Goal: Information Seeking & Learning: Learn about a topic

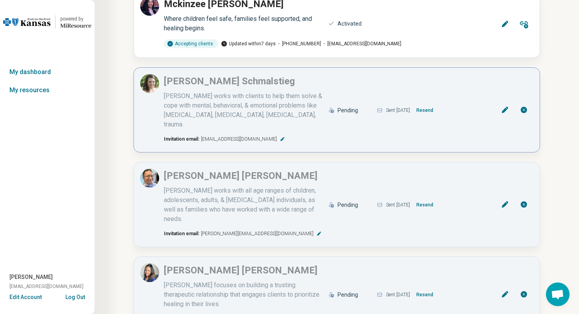
scroll to position [454, 0]
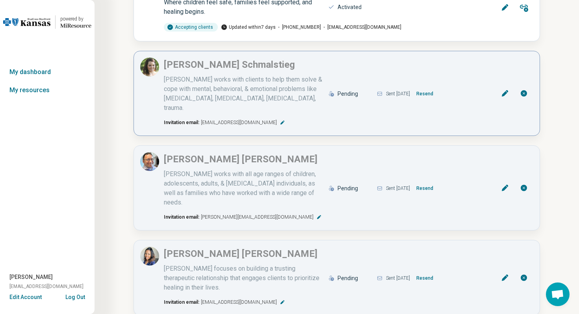
click at [280, 120] on icon at bounding box center [282, 122] width 5 height 5
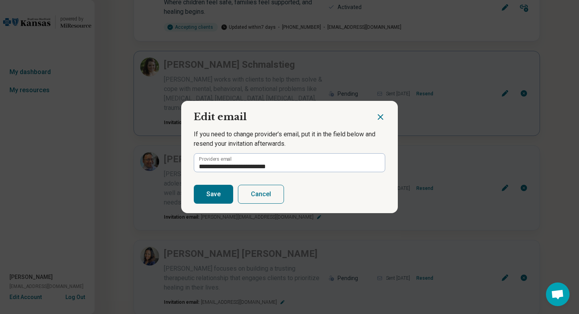
click at [382, 117] on icon "Close dialog" at bounding box center [380, 116] width 9 height 9
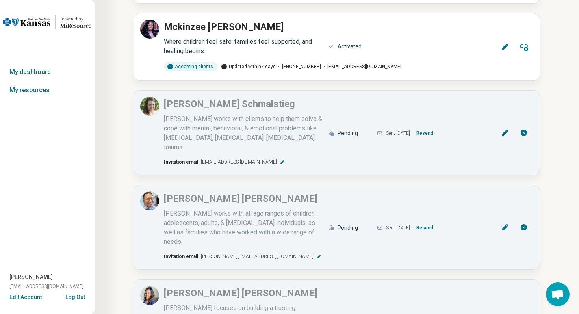
scroll to position [413, 0]
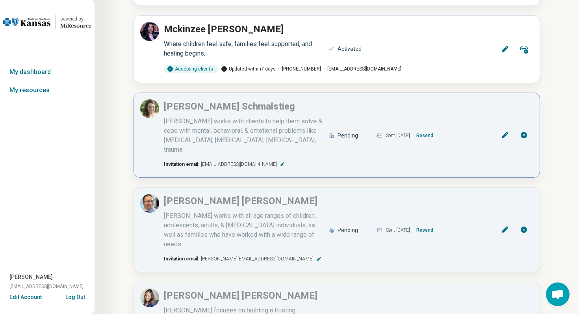
click at [280, 162] on icon at bounding box center [282, 164] width 5 height 5
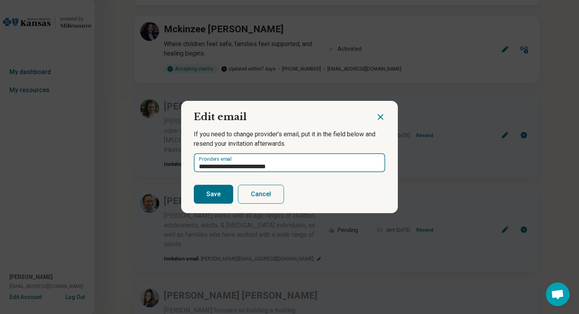
click at [301, 165] on input "**********" at bounding box center [289, 162] width 191 height 19
click at [269, 196] on button "Cancel" at bounding box center [261, 194] width 46 height 19
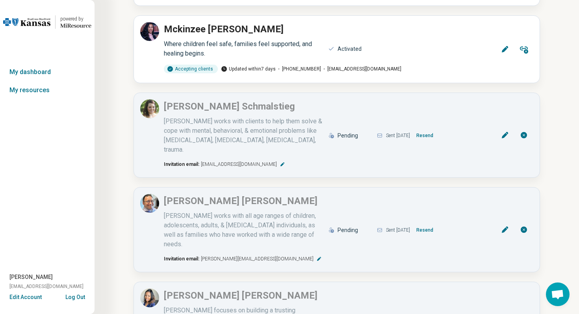
click at [81, 298] on button "Log Out" at bounding box center [75, 296] width 20 height 6
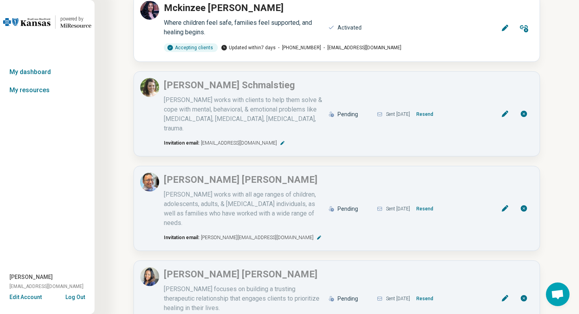
scroll to position [437, 0]
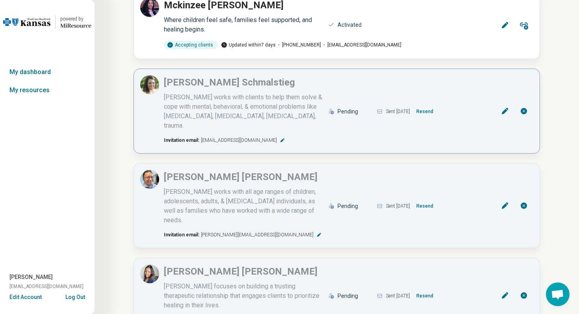
click at [280, 138] on icon at bounding box center [282, 140] width 5 height 5
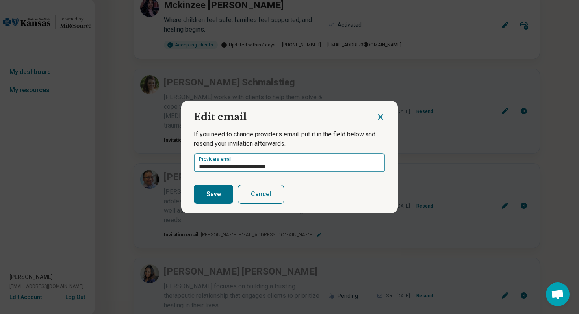
click at [295, 164] on input "**********" at bounding box center [289, 162] width 191 height 19
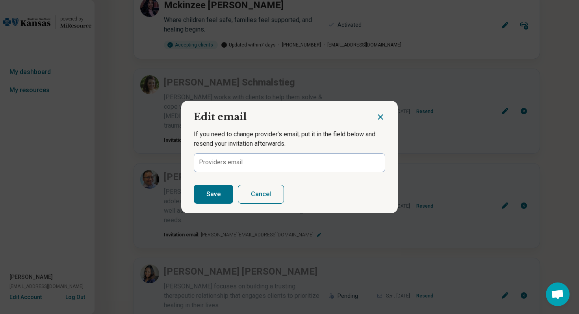
click at [270, 199] on button "Cancel" at bounding box center [261, 194] width 46 height 19
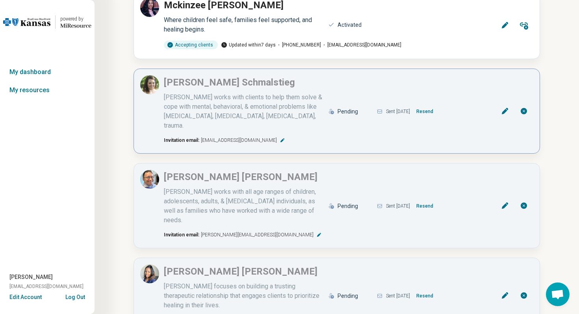
click at [263, 137] on span "leighas@hallmentalhealth.com" at bounding box center [239, 140] width 76 height 7
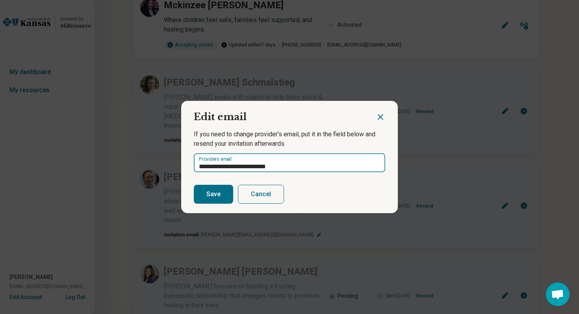
click at [305, 168] on input "**********" at bounding box center [289, 162] width 191 height 19
click at [218, 196] on button "Save" at bounding box center [213, 194] width 39 height 19
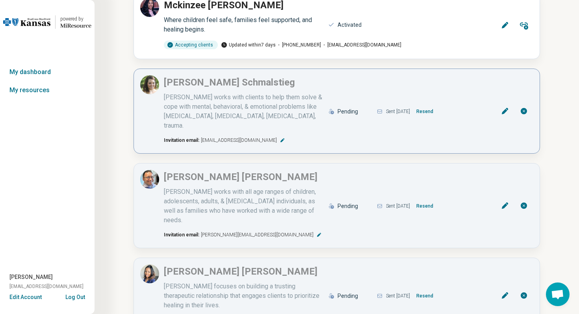
click at [434, 105] on button "Resend" at bounding box center [424, 111] width 23 height 13
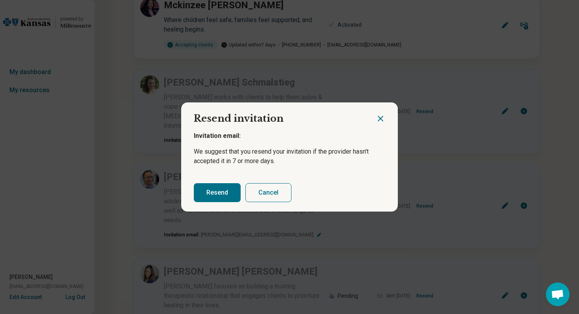
click at [225, 194] on button "Resend" at bounding box center [217, 192] width 47 height 19
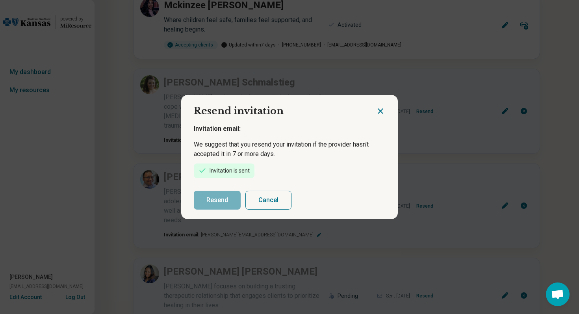
click at [377, 111] on icon "Close dialog" at bounding box center [380, 110] width 9 height 9
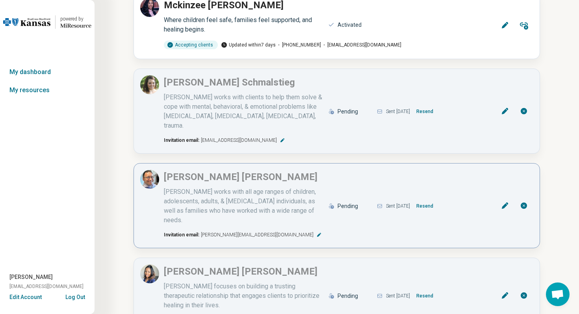
click at [315, 231] on button at bounding box center [319, 234] width 8 height 6
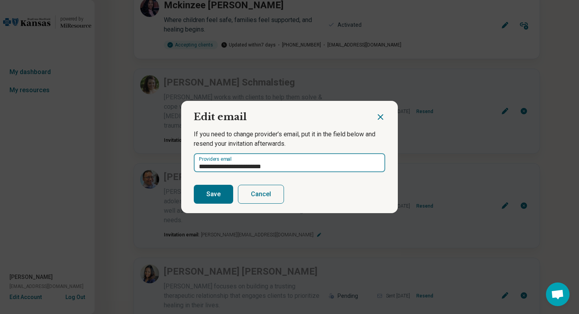
click at [259, 167] on input "**********" at bounding box center [289, 162] width 191 height 19
click at [277, 167] on input "**********" at bounding box center [289, 162] width 191 height 19
click at [222, 191] on button "Save" at bounding box center [213, 194] width 39 height 19
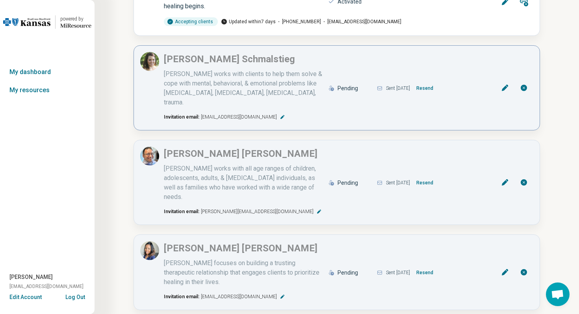
scroll to position [467, 0]
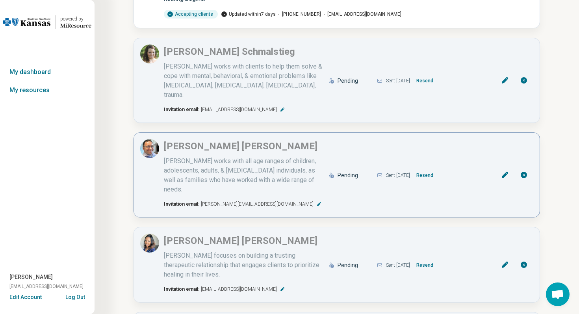
click at [433, 169] on button "Resend" at bounding box center [424, 175] width 23 height 13
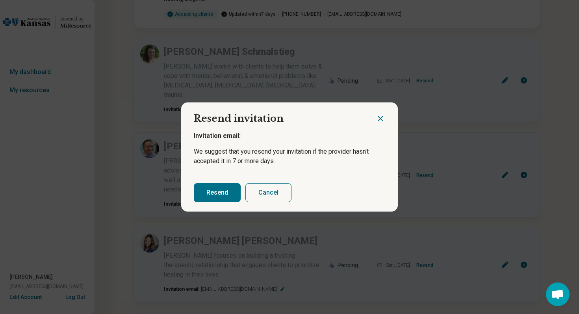
click at [219, 194] on button "Resend" at bounding box center [217, 192] width 47 height 19
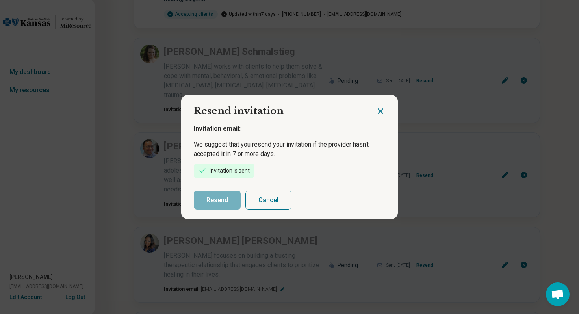
click at [379, 112] on icon "Close dialog" at bounding box center [380, 111] width 5 height 5
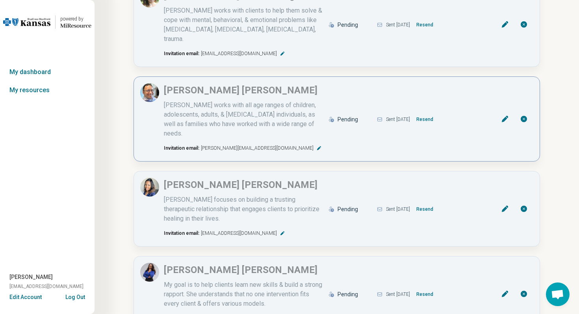
scroll to position [534, 0]
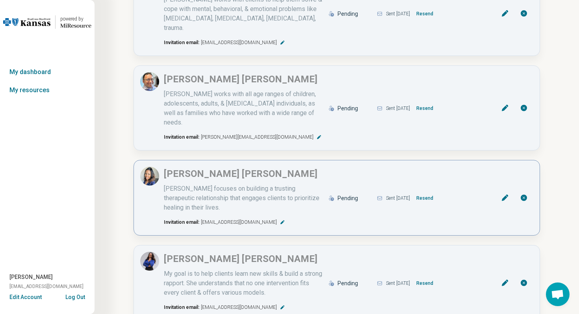
click at [436, 192] on button "Resend" at bounding box center [424, 198] width 23 height 13
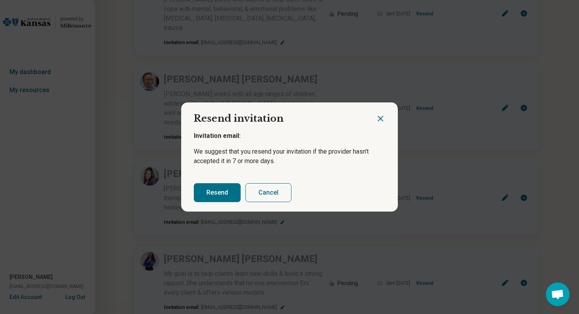
click at [230, 193] on button "Resend" at bounding box center [217, 192] width 47 height 19
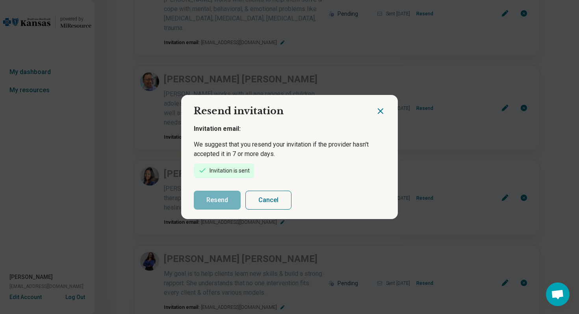
click at [380, 111] on icon "Close dialog" at bounding box center [380, 111] width 5 height 5
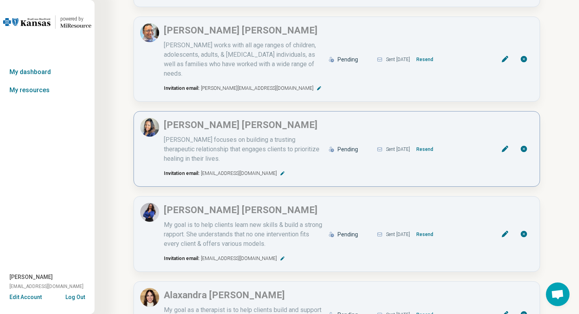
scroll to position [597, 0]
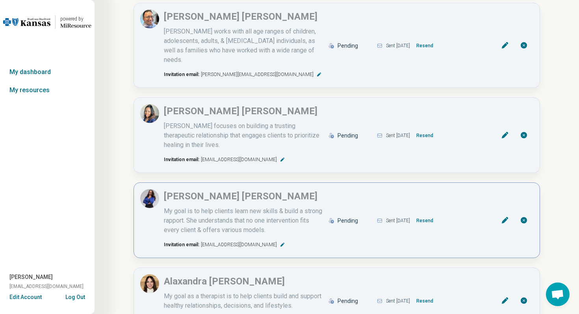
click at [434, 214] on button "Resend" at bounding box center [424, 220] width 23 height 13
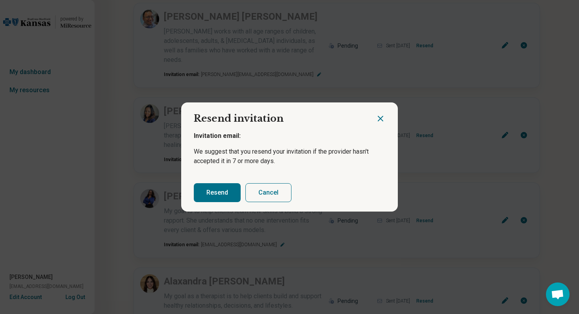
click at [224, 197] on button "Resend" at bounding box center [217, 192] width 47 height 19
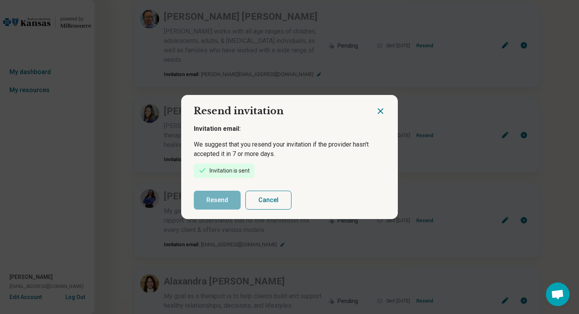
click at [382, 110] on icon "Close dialog" at bounding box center [380, 110] width 9 height 9
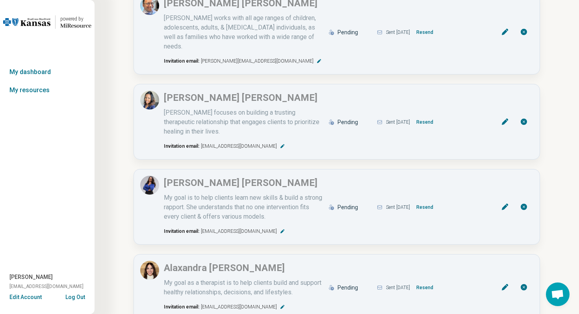
scroll to position [609, 0]
click at [435, 117] on button "Resend" at bounding box center [424, 123] width 23 height 13
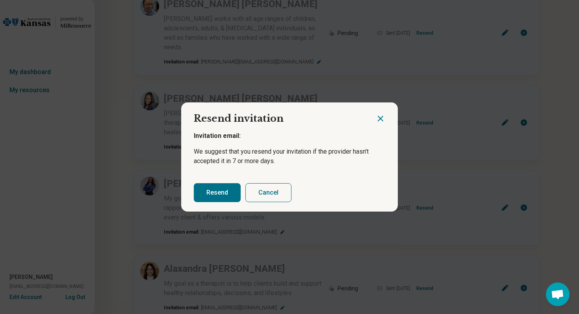
click at [220, 191] on button "Resend" at bounding box center [217, 192] width 47 height 19
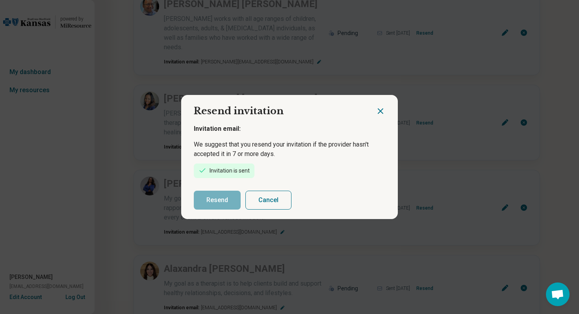
click at [383, 109] on icon "Close dialog" at bounding box center [380, 110] width 9 height 9
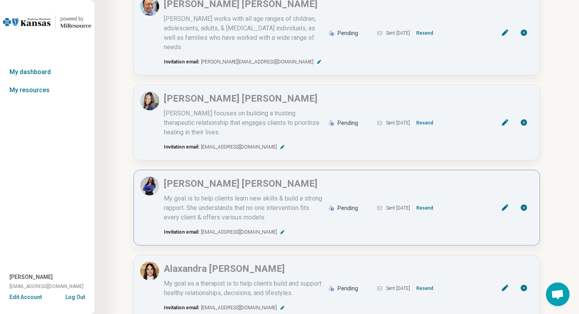
click at [432, 202] on button "Resend" at bounding box center [424, 208] width 23 height 13
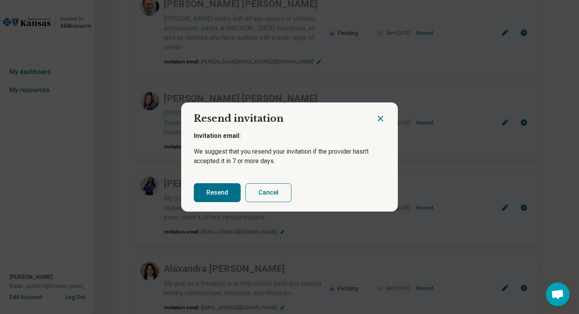
click at [215, 193] on button "Resend" at bounding box center [217, 192] width 47 height 19
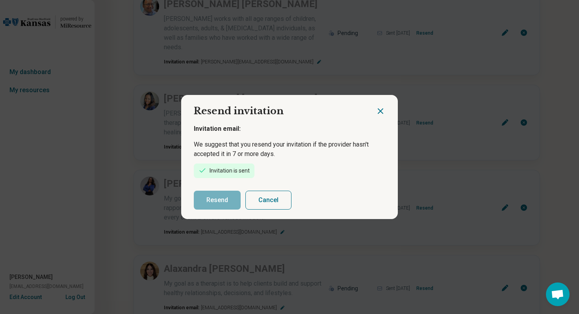
click at [381, 113] on icon "Close dialog" at bounding box center [380, 110] width 9 height 9
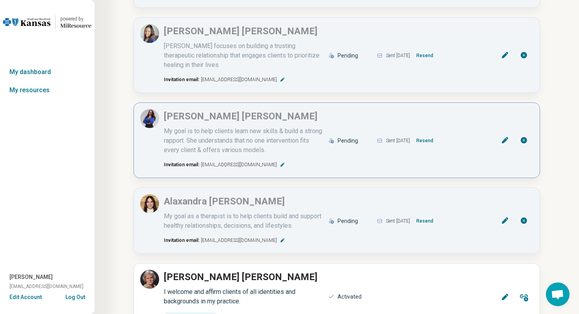
scroll to position [680, 0]
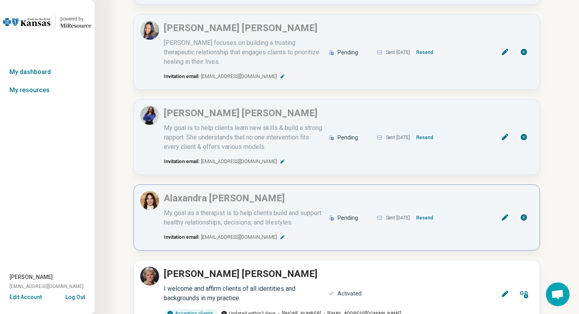
click at [435, 211] on button "Resend" at bounding box center [424, 217] width 23 height 13
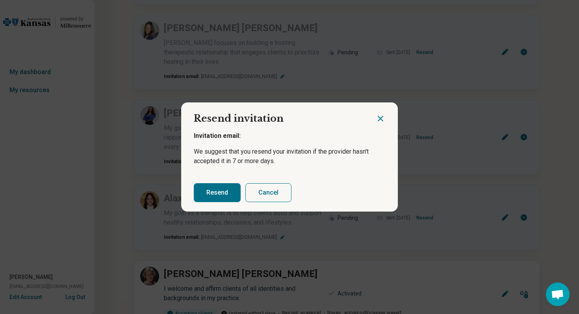
click at [205, 197] on button "Resend" at bounding box center [217, 192] width 47 height 19
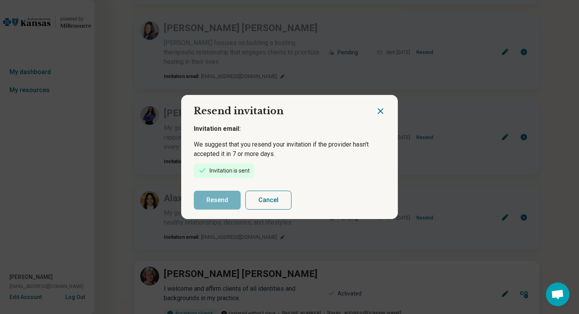
click at [384, 109] on icon "Close dialog" at bounding box center [380, 110] width 9 height 9
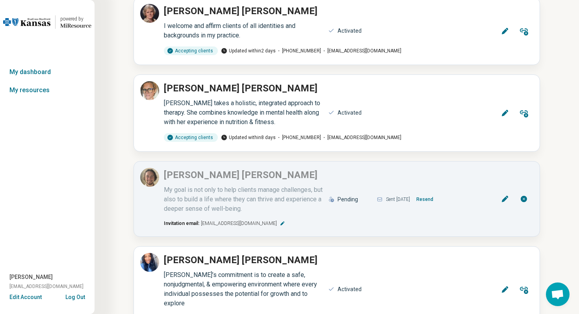
scroll to position [946, 0]
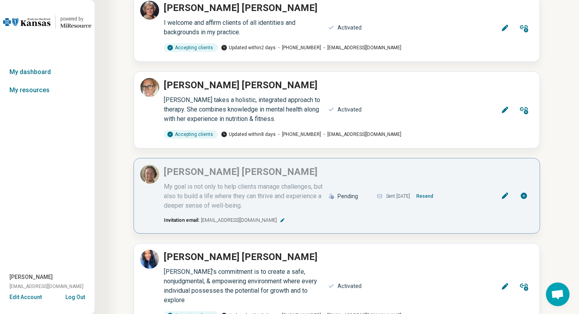
click at [436, 190] on button "Resend" at bounding box center [424, 196] width 23 height 13
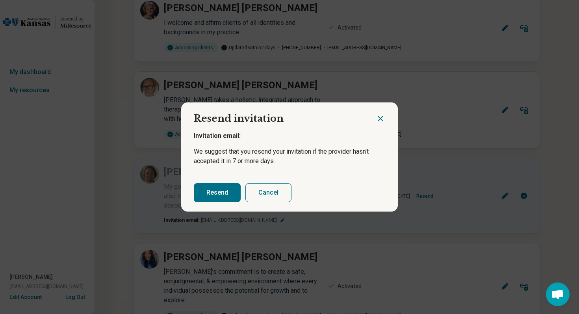
click at [219, 194] on button "Resend" at bounding box center [217, 192] width 47 height 19
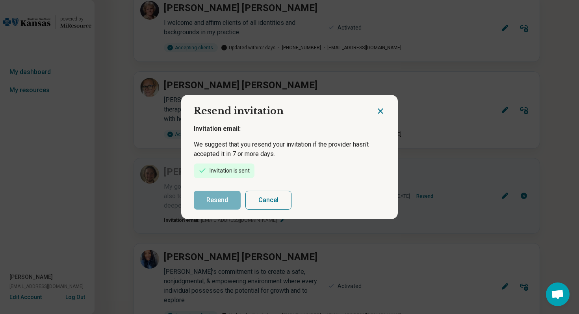
click at [378, 110] on icon "Close dialog" at bounding box center [380, 110] width 9 height 9
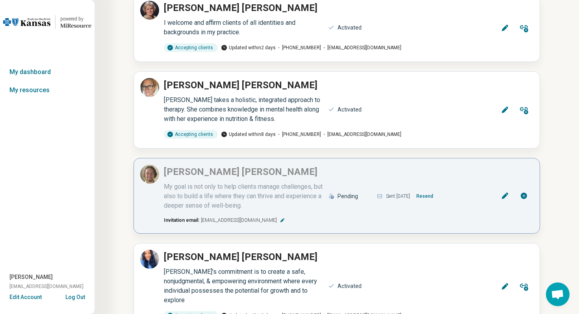
scroll to position [955, 0]
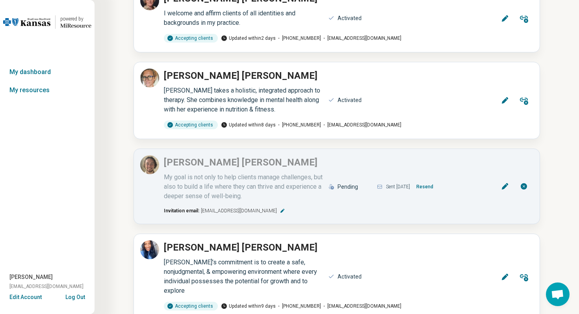
click at [80, 298] on button "Log Out" at bounding box center [75, 296] width 20 height 6
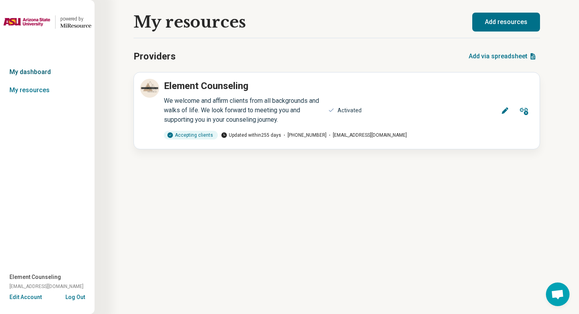
click at [41, 74] on link "My dashboard" at bounding box center [47, 72] width 94 height 18
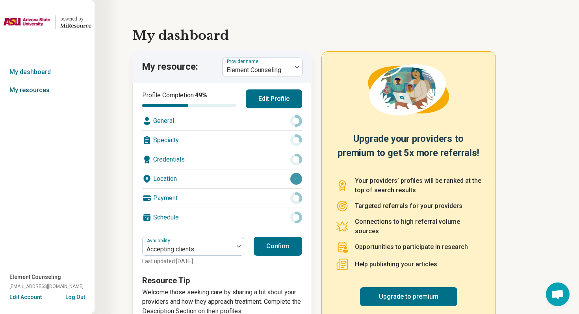
click at [40, 93] on link "My resources" at bounding box center [47, 90] width 94 height 18
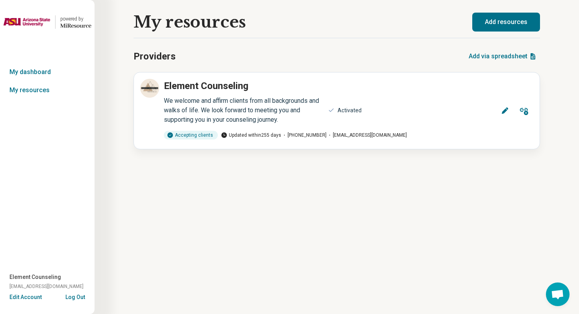
click at [80, 297] on button "Log Out" at bounding box center [75, 296] width 20 height 6
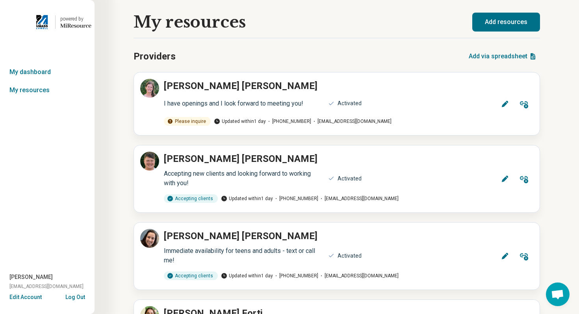
click at [76, 297] on button "Log Out" at bounding box center [75, 296] width 20 height 6
click at [76, 295] on button "Log Out" at bounding box center [75, 296] width 20 height 6
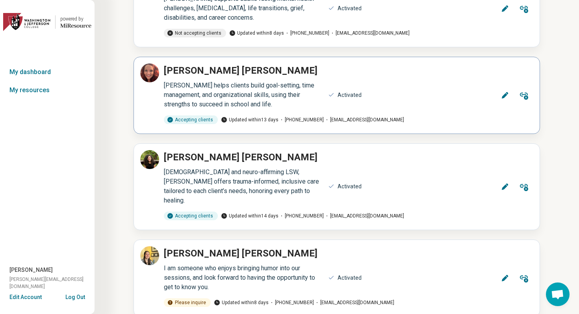
scroll to position [112, 0]
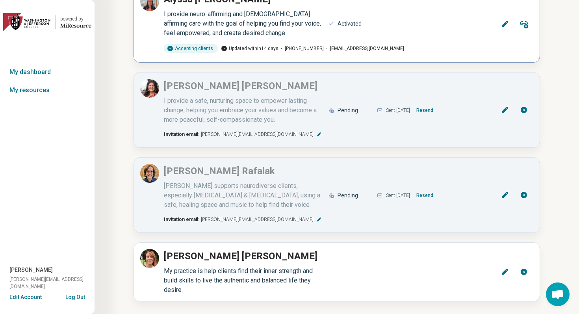
scroll to position [699, 0]
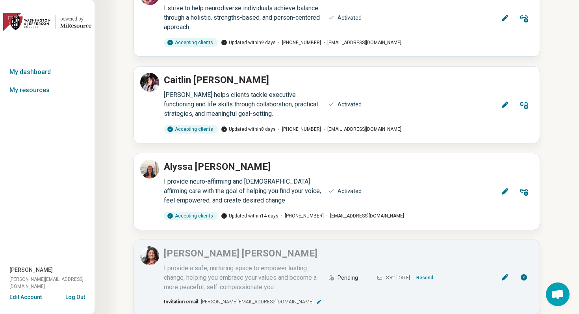
click at [80, 296] on button "Log Out" at bounding box center [75, 296] width 20 height 6
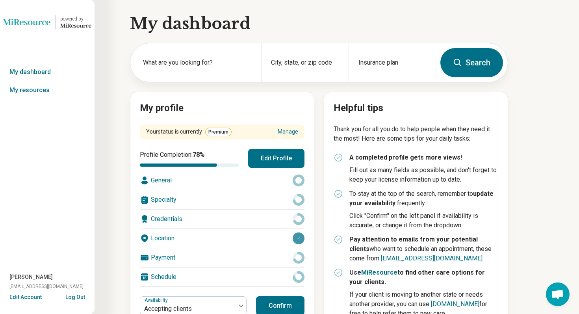
click at [214, 135] on span "Premium" at bounding box center [218, 132] width 26 height 9
click at [219, 133] on span "Premium" at bounding box center [218, 132] width 26 height 9
click at [286, 132] on link "Manage" at bounding box center [288, 132] width 20 height 8
click at [51, 90] on link "My resources" at bounding box center [47, 90] width 94 height 18
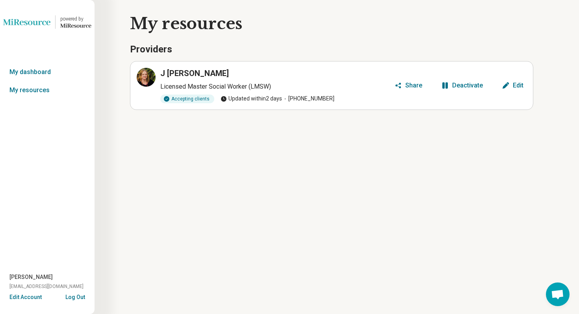
click at [44, 70] on link "My dashboard" at bounding box center [47, 72] width 94 height 18
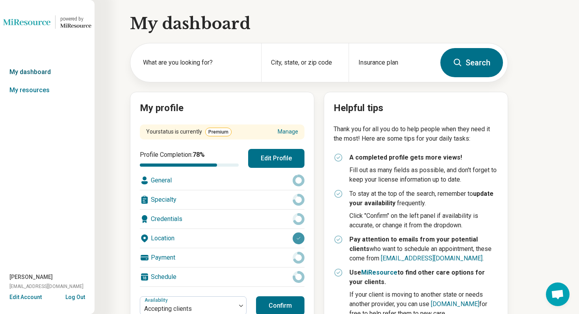
click at [42, 73] on link "My dashboard" at bounding box center [47, 72] width 94 height 18
click at [39, 84] on link "My resources" at bounding box center [47, 90] width 94 height 18
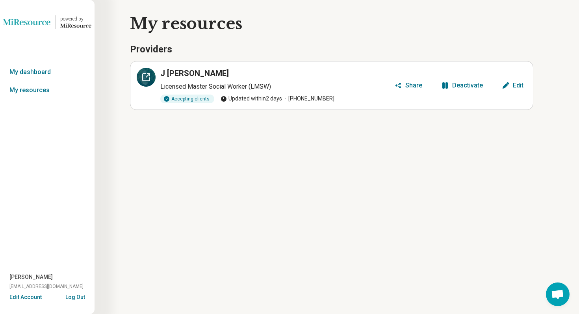
click at [148, 79] on icon at bounding box center [145, 76] width 9 height 9
click at [72, 298] on button "Log Out" at bounding box center [75, 296] width 20 height 6
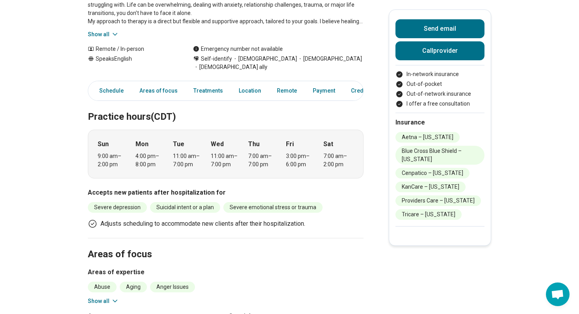
scroll to position [189, 0]
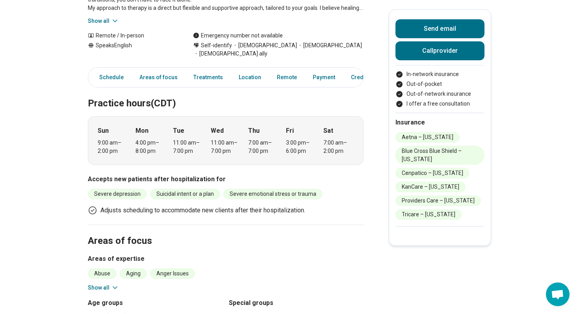
click at [112, 283] on icon at bounding box center [115, 287] width 8 height 8
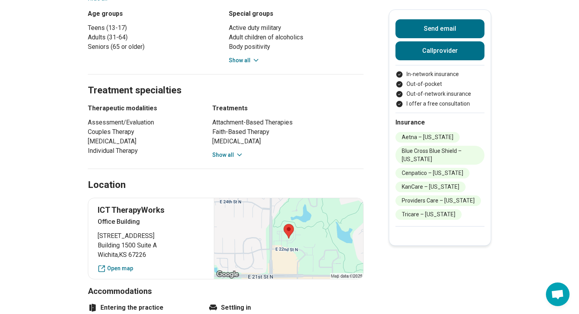
scroll to position [661, 0]
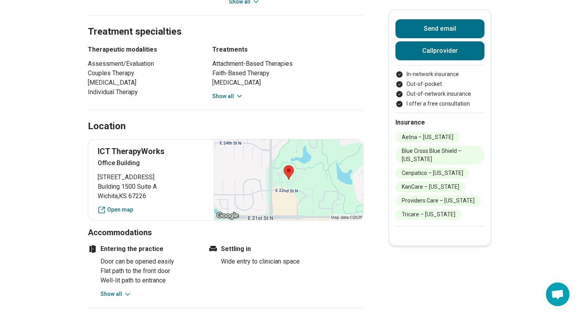
click at [290, 158] on div at bounding box center [288, 179] width 149 height 81
click at [290, 139] on div at bounding box center [288, 179] width 149 height 81
click at [130, 206] on link "Open map" at bounding box center [151, 210] width 107 height 8
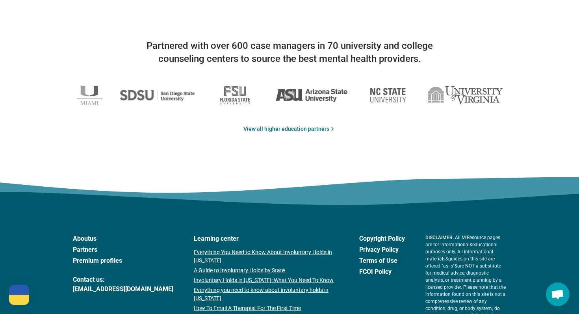
scroll to position [1333, 0]
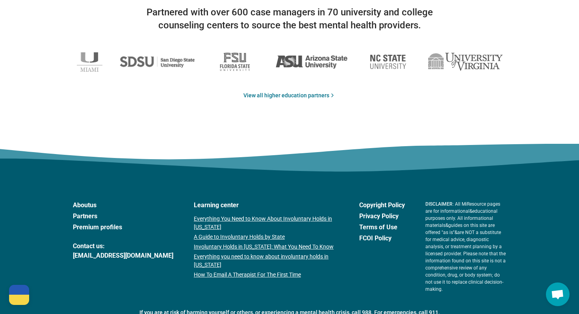
click at [116, 222] on link "Premium profiles" at bounding box center [123, 226] width 100 height 9
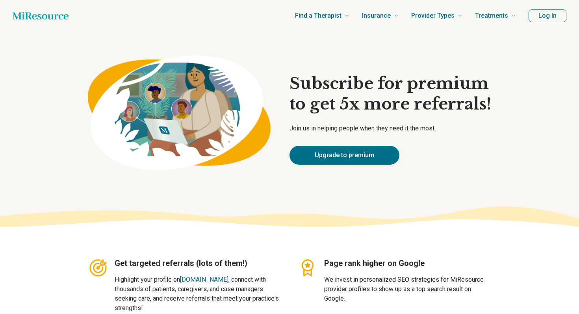
type textarea "*"
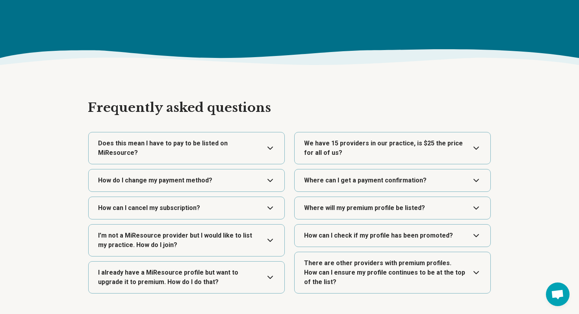
scroll to position [1248, 0]
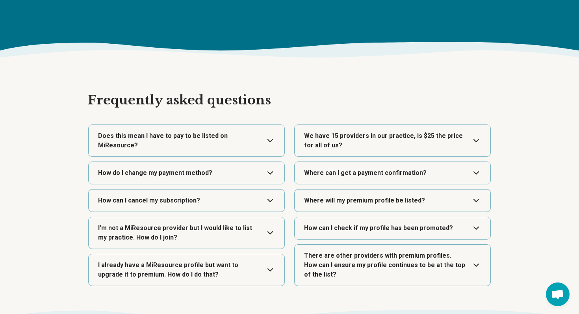
click at [272, 142] on button "Expand" at bounding box center [186, 140] width 189 height 31
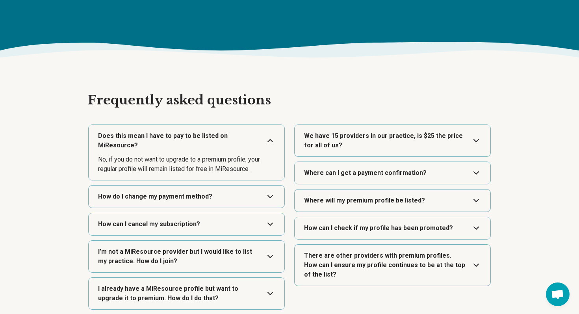
click at [272, 142] on button "Expand" at bounding box center [186, 140] width 189 height 31
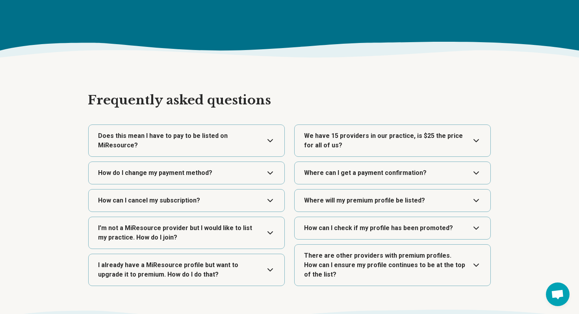
click at [271, 148] on button "Expand" at bounding box center [186, 140] width 189 height 31
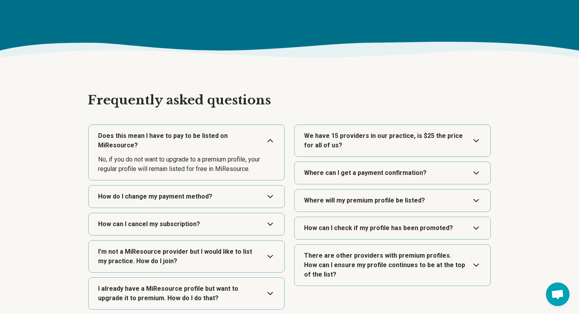
click at [273, 139] on button "Expand" at bounding box center [186, 140] width 189 height 31
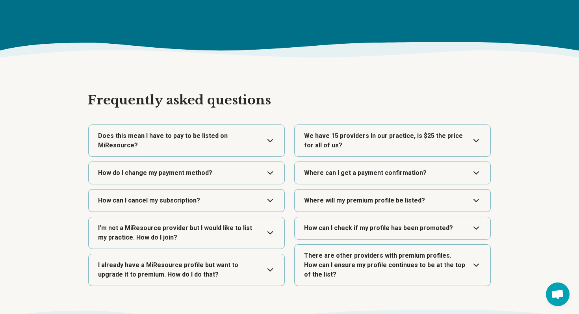
click at [485, 198] on button "Expand" at bounding box center [392, 200] width 189 height 22
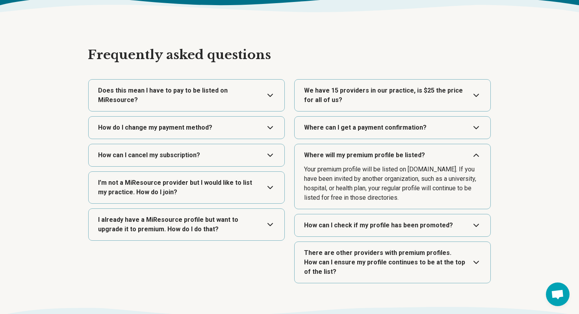
scroll to position [1297, 0]
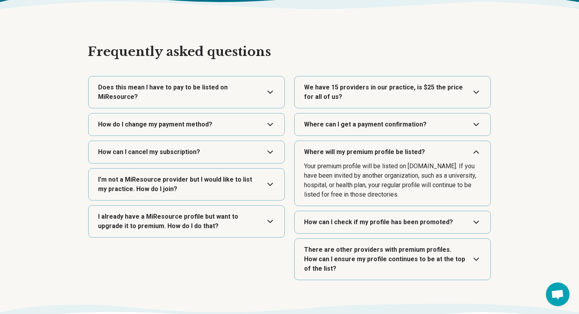
click at [480, 217] on button "Expand" at bounding box center [392, 222] width 189 height 22
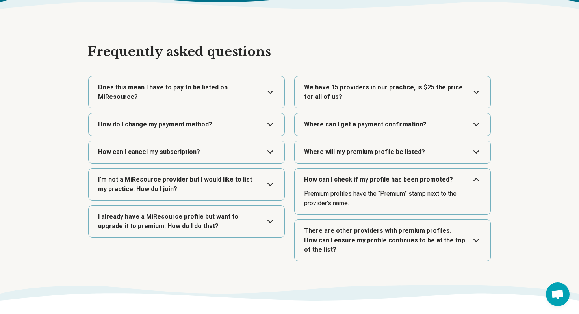
click at [476, 176] on button "Expand" at bounding box center [392, 179] width 189 height 22
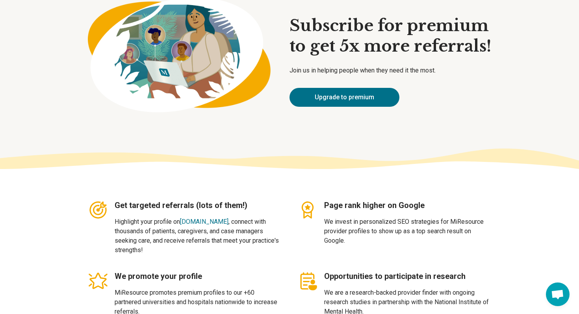
scroll to position [0, 0]
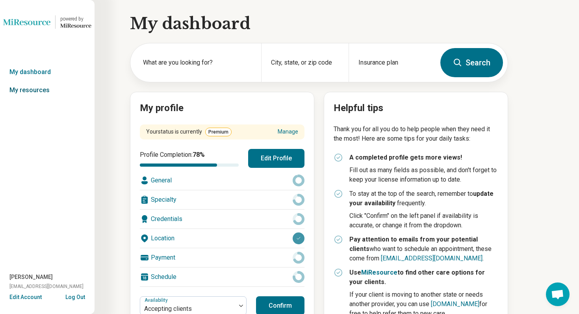
click at [35, 89] on link "My resources" at bounding box center [47, 90] width 94 height 18
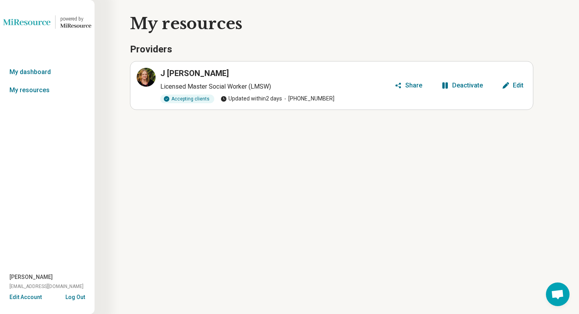
click at [156, 75] on div "J [PERSON_NAME] Licensed Master Social Worker (LMSW) Accepting clients Updated …" at bounding box center [264, 85] width 254 height 35
click at [143, 78] on icon at bounding box center [146, 77] width 7 height 7
click at [80, 298] on button "Log Out" at bounding box center [75, 296] width 20 height 6
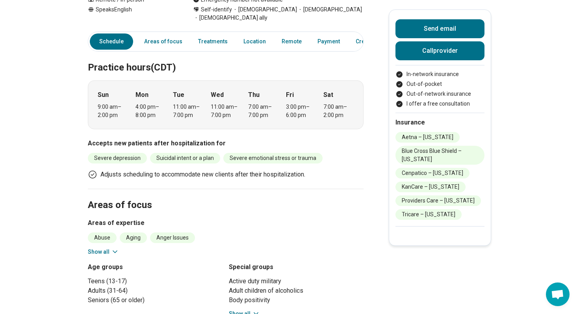
scroll to position [224, 0]
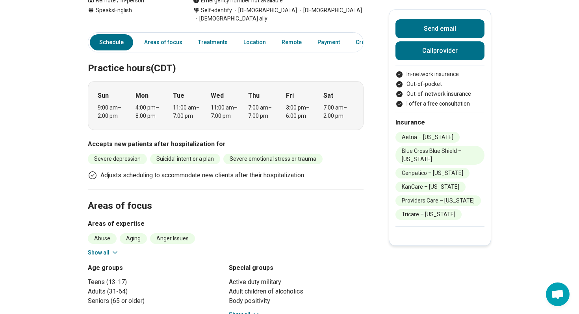
click at [113, 248] on icon at bounding box center [115, 252] width 8 height 8
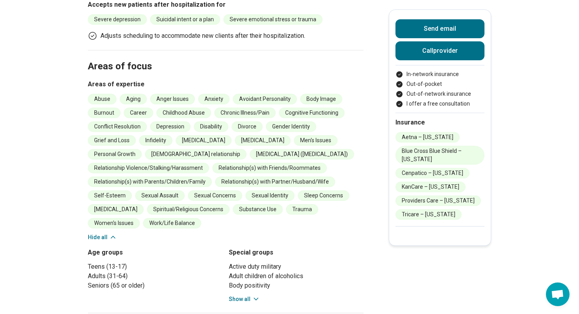
scroll to position [382, 0]
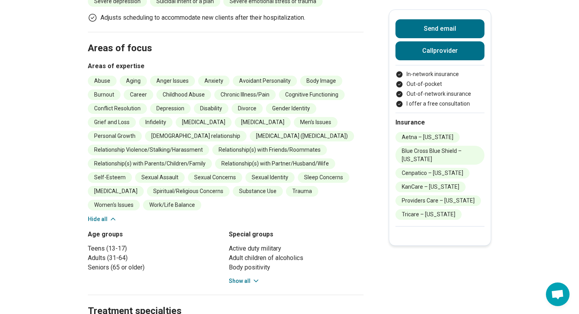
click at [252, 277] on icon at bounding box center [256, 281] width 8 height 8
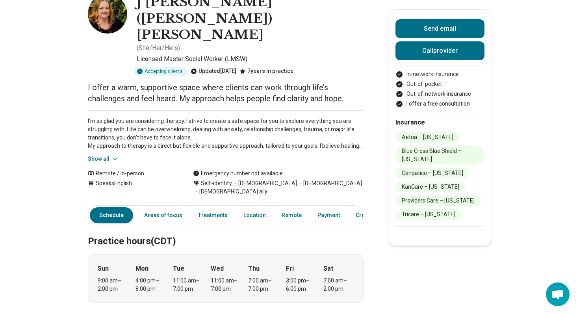
scroll to position [53, 0]
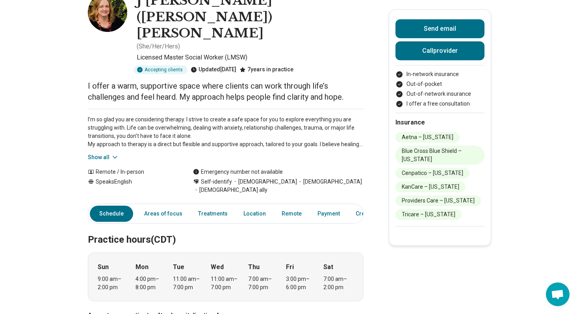
click at [112, 153] on icon at bounding box center [115, 157] width 8 height 8
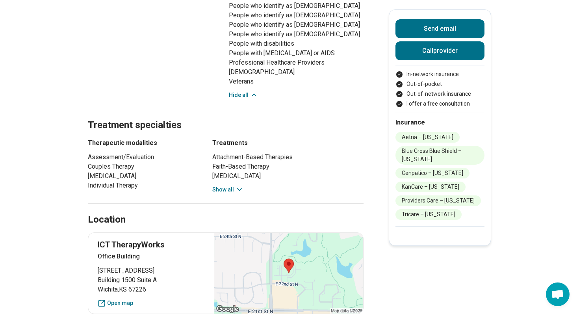
scroll to position [806, 0]
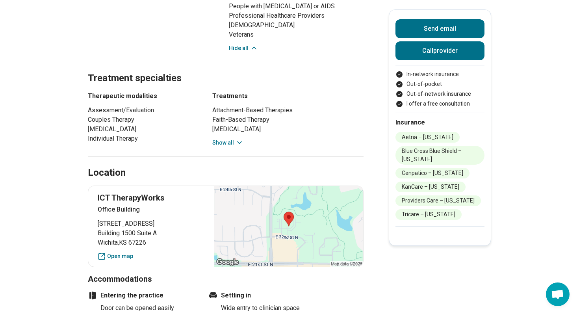
click at [542, 75] on main "J Renae (Renae McFalls) McFalls ( She/Her/Hers ) Licensed Master Social Worker …" at bounding box center [289, 2] width 579 height 1553
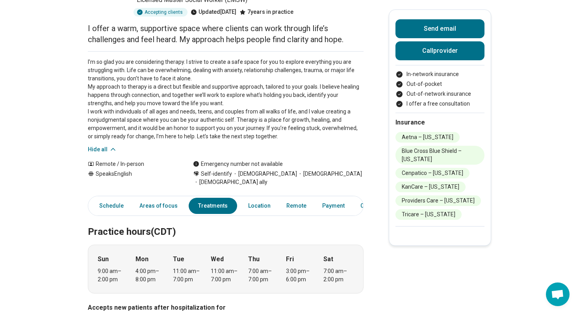
scroll to position [0, 0]
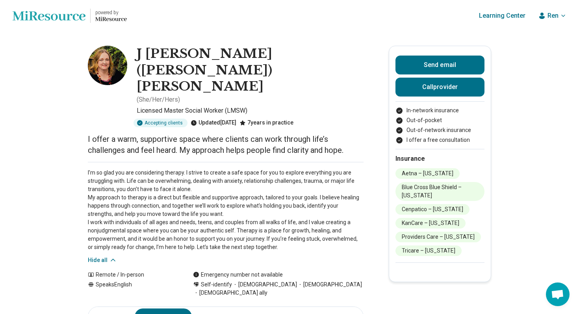
click at [563, 17] on icon "button" at bounding box center [563, 16] width 6 height 6
click at [539, 78] on button "Log Out" at bounding box center [540, 80] width 54 height 20
click at [531, 78] on button "Log Out" at bounding box center [540, 80] width 54 height 20
